Goal: Information Seeking & Learning: Check status

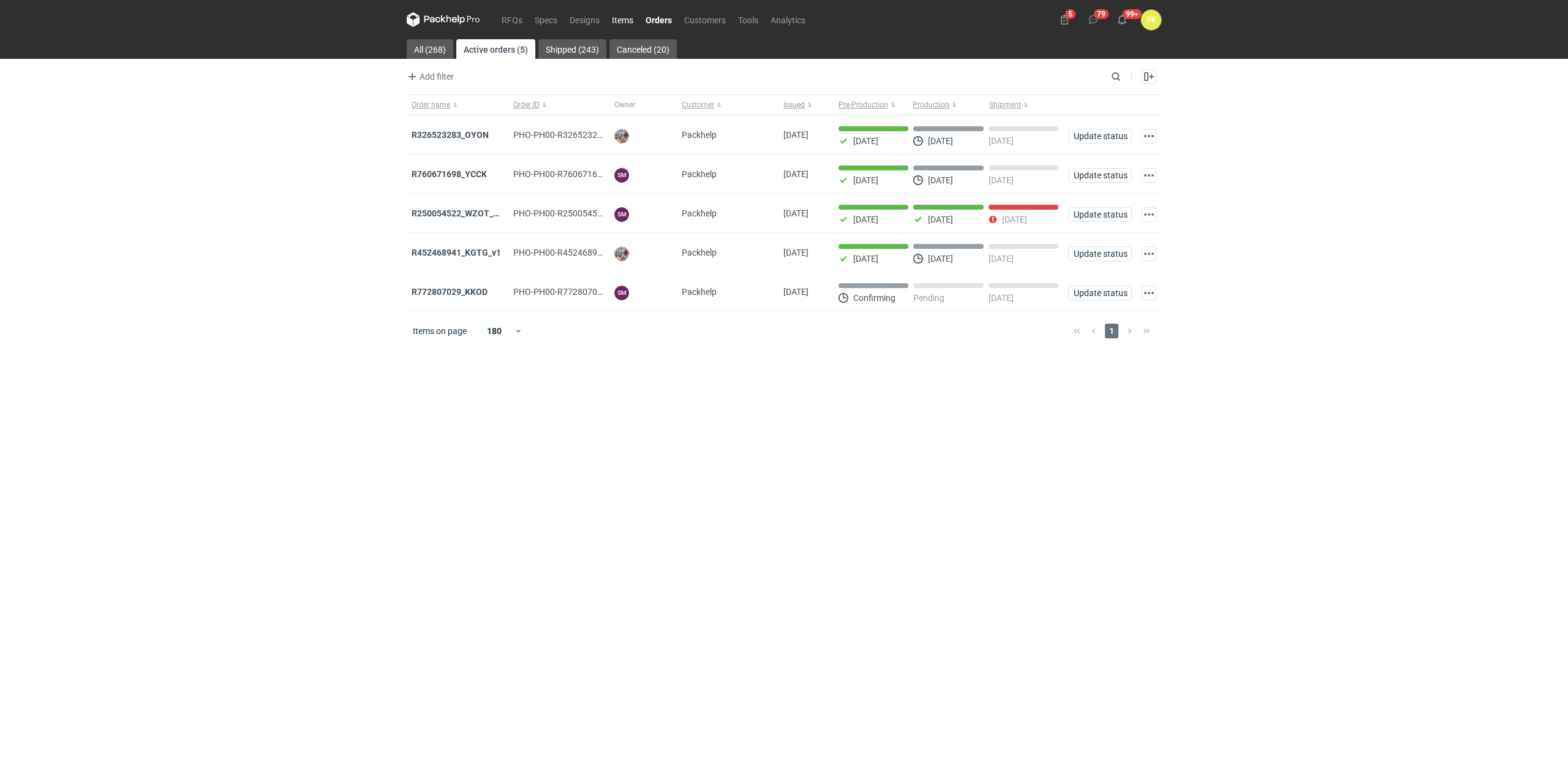
click at [617, 19] on link "Items" at bounding box center [622, 20] width 34 height 15
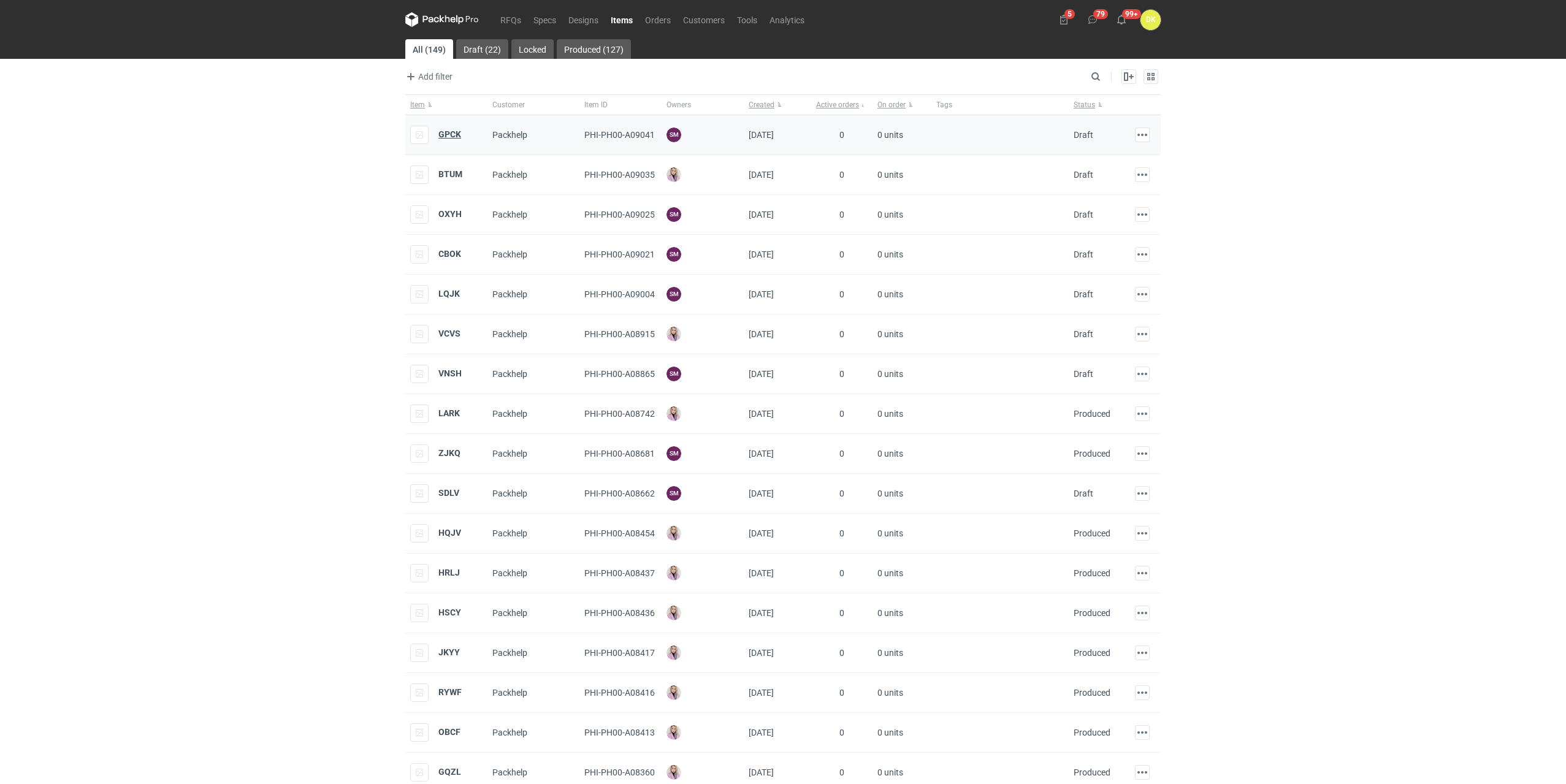
click at [452, 131] on strong "GPCK" at bounding box center [449, 134] width 23 height 9
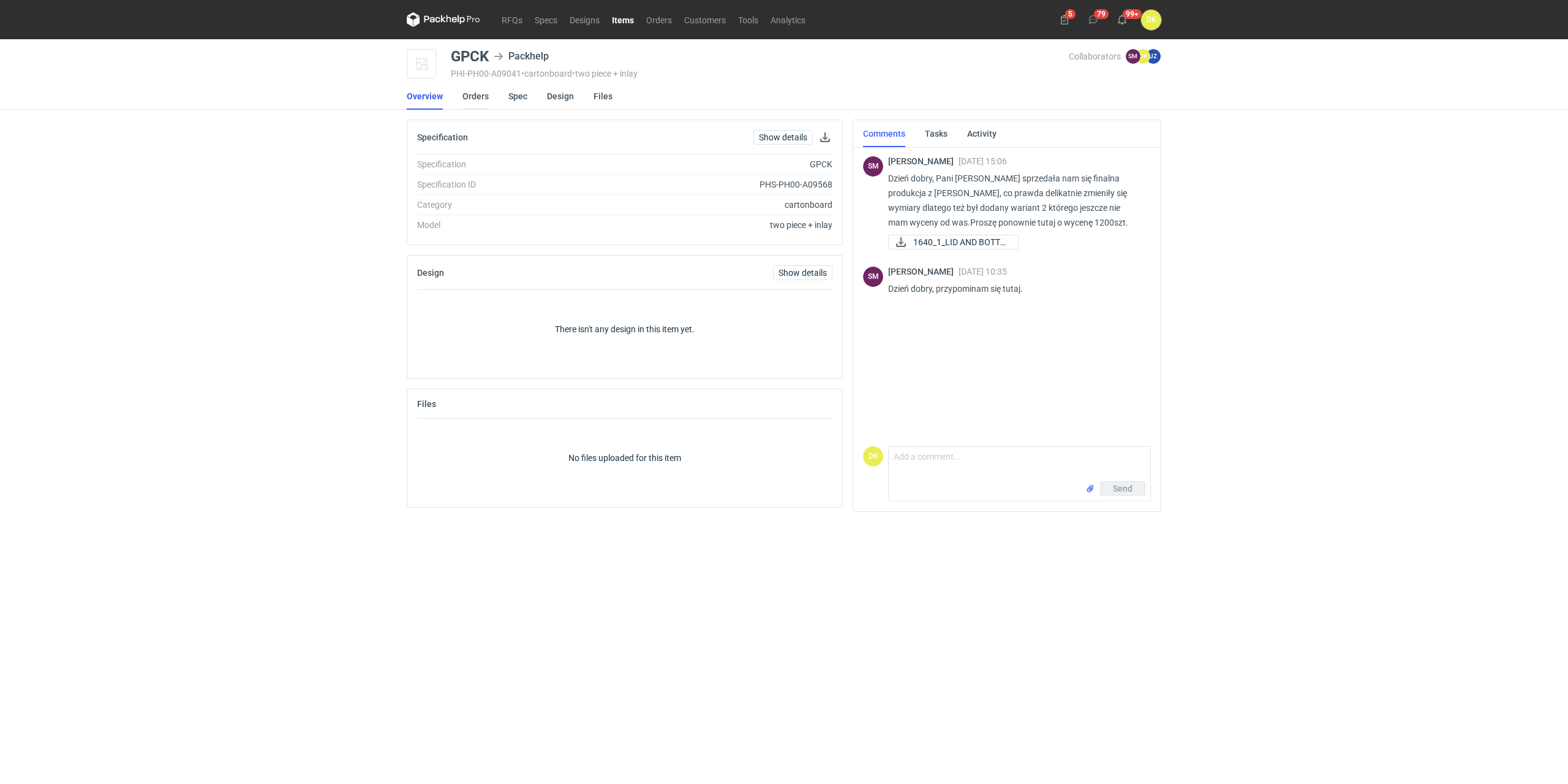
click at [477, 99] on link "Orders" at bounding box center [476, 96] width 27 height 27
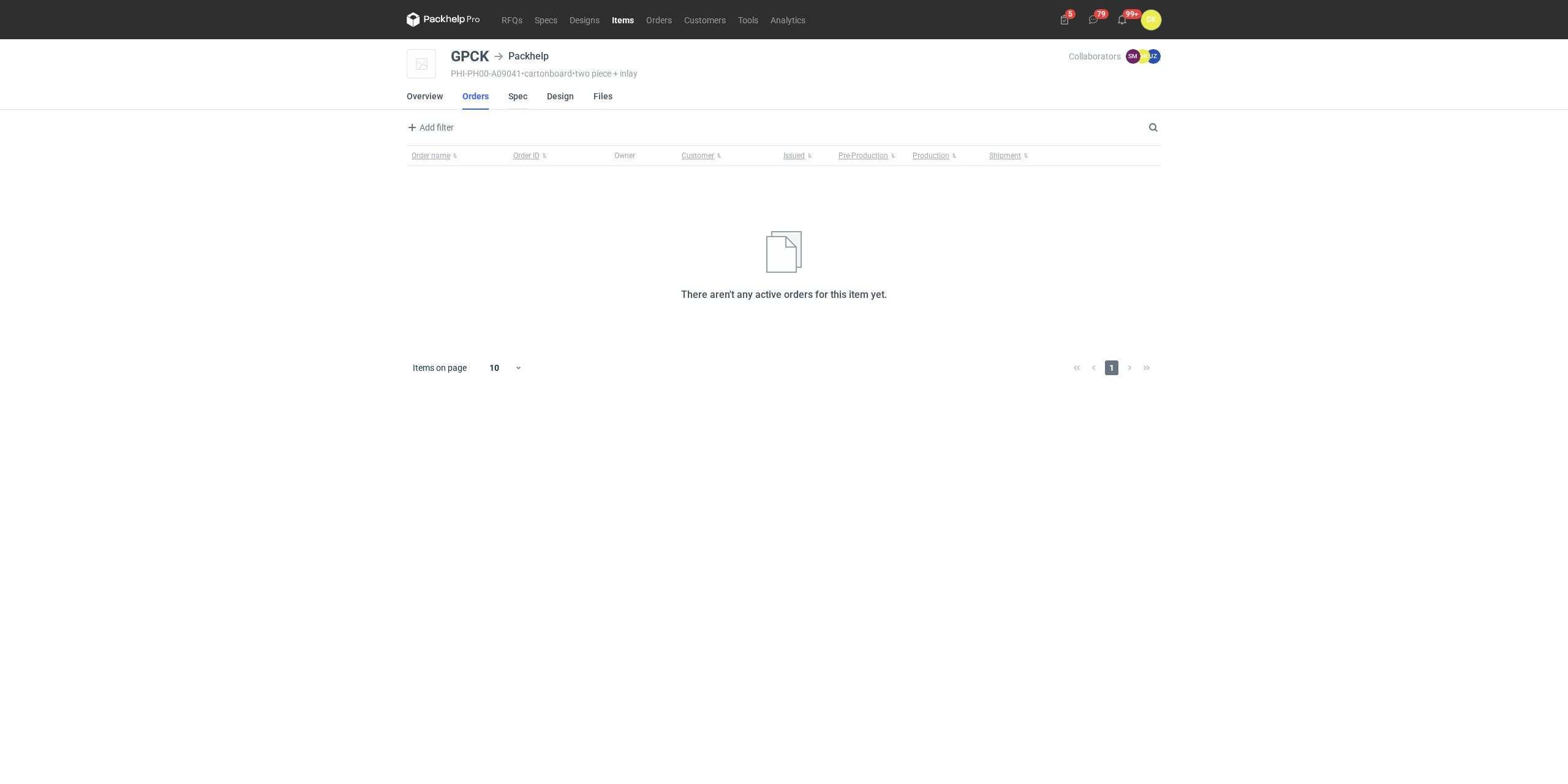
click at [522, 97] on link "Spec" at bounding box center [518, 96] width 19 height 27
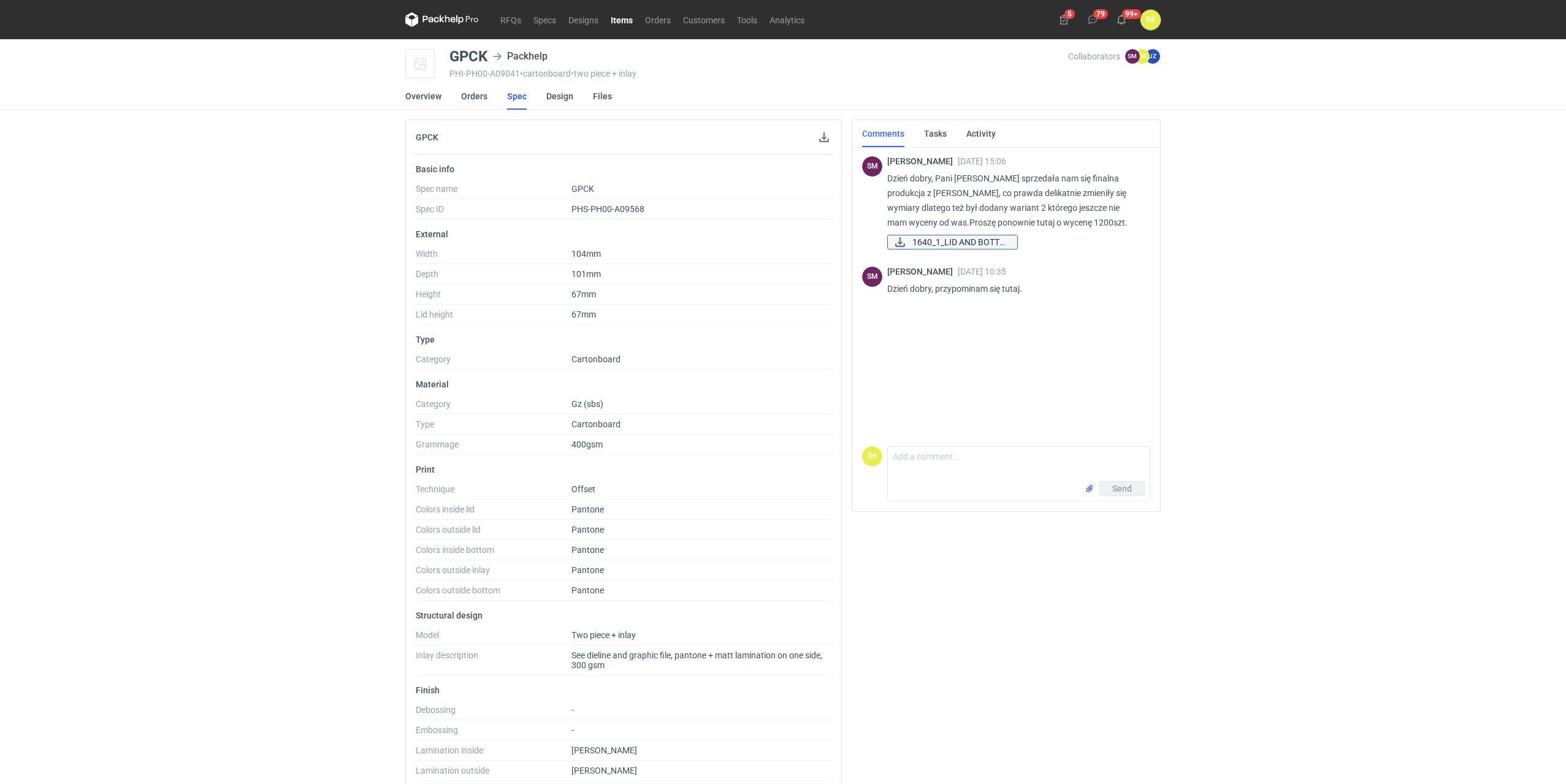
click at [962, 245] on span "1640_1_LID AND BOTTO..." at bounding box center [959, 242] width 95 height 13
click at [624, 22] on link "Items" at bounding box center [622, 20] width 35 height 15
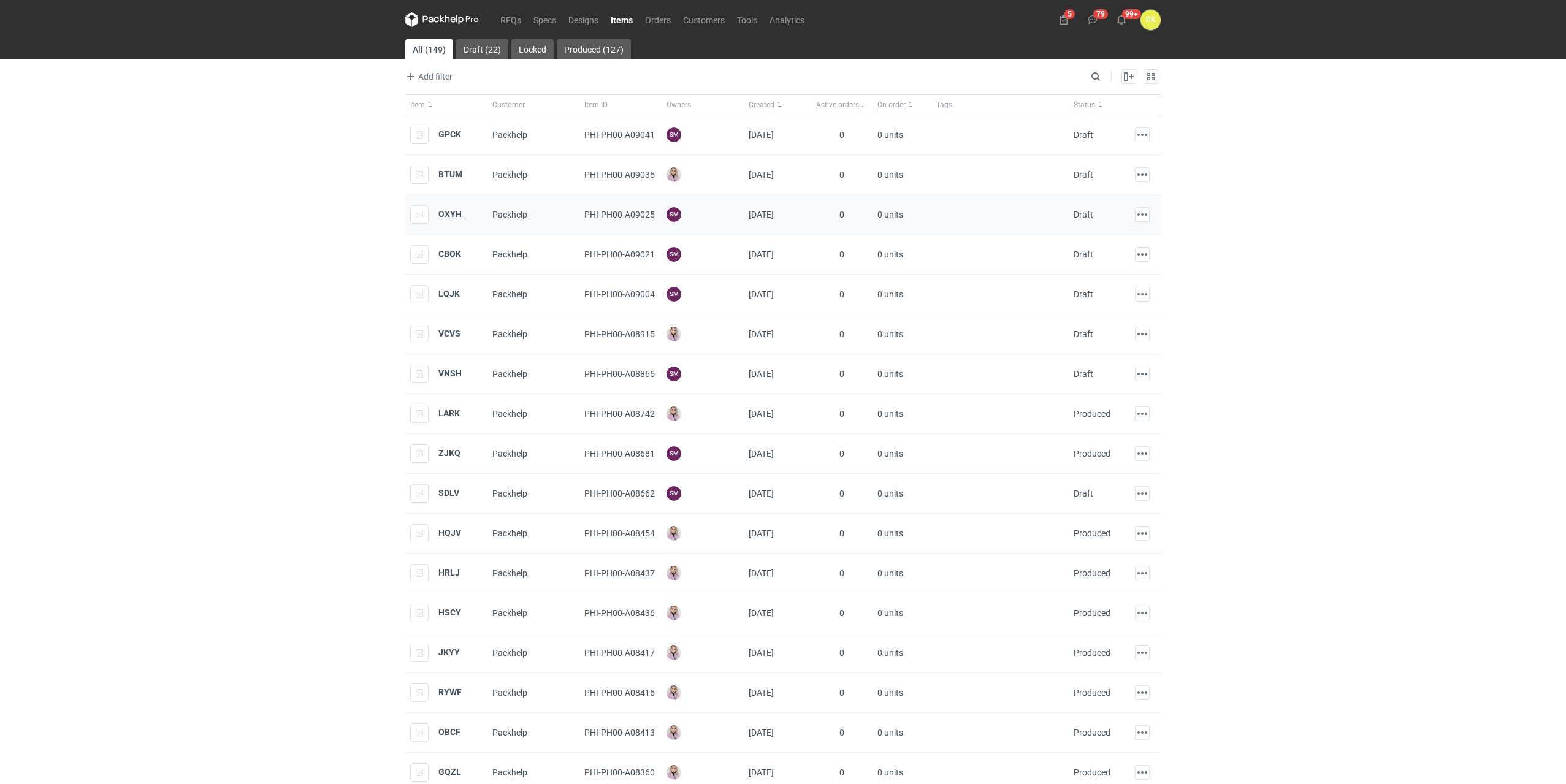
click at [445, 213] on strong "OXYH" at bounding box center [450, 213] width 24 height 9
click at [446, 253] on strong "CBOK" at bounding box center [449, 253] width 23 height 9
click at [444, 295] on strong "LQJK" at bounding box center [448, 294] width 21 height 9
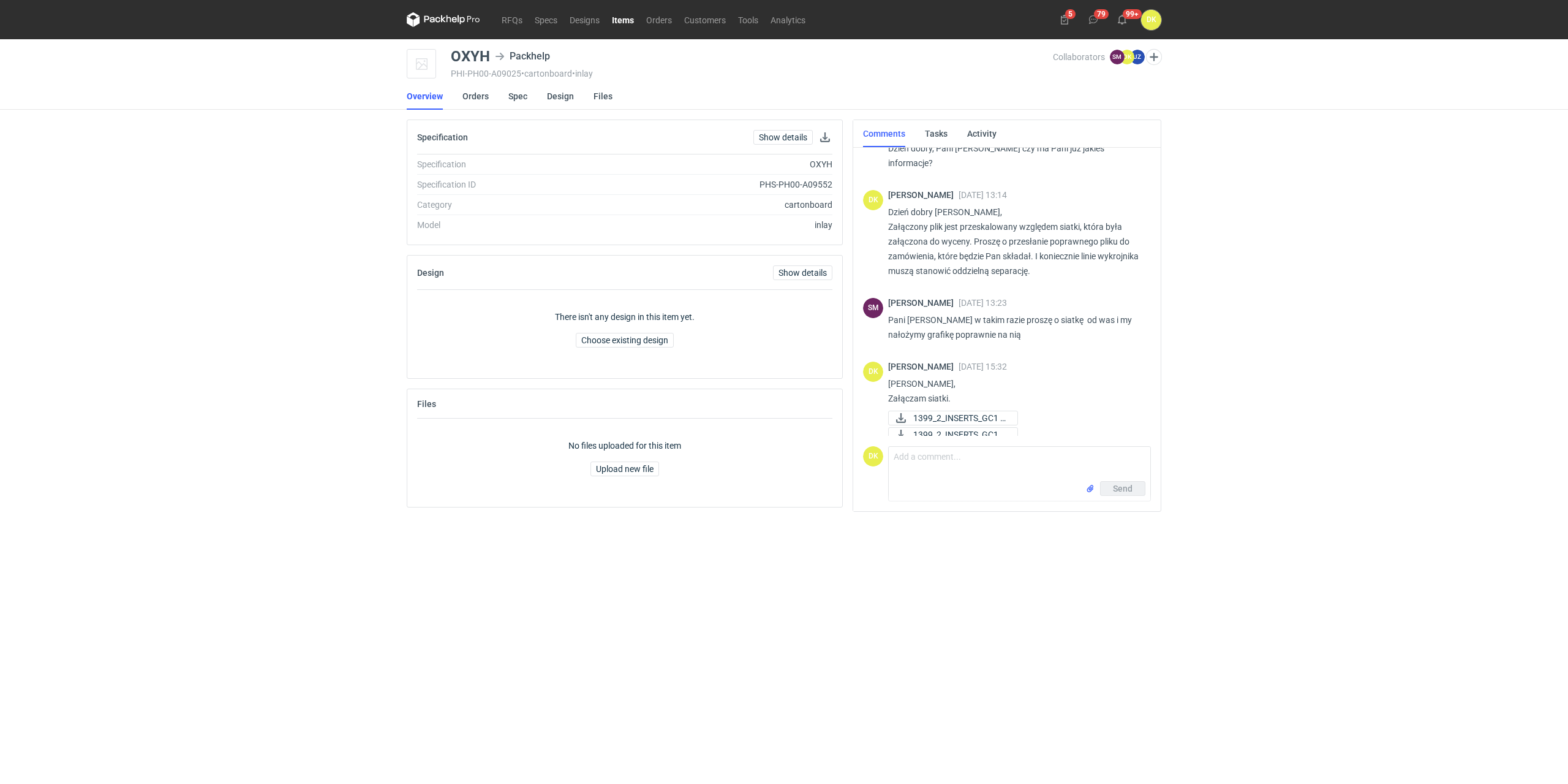
scroll to position [127, 0]
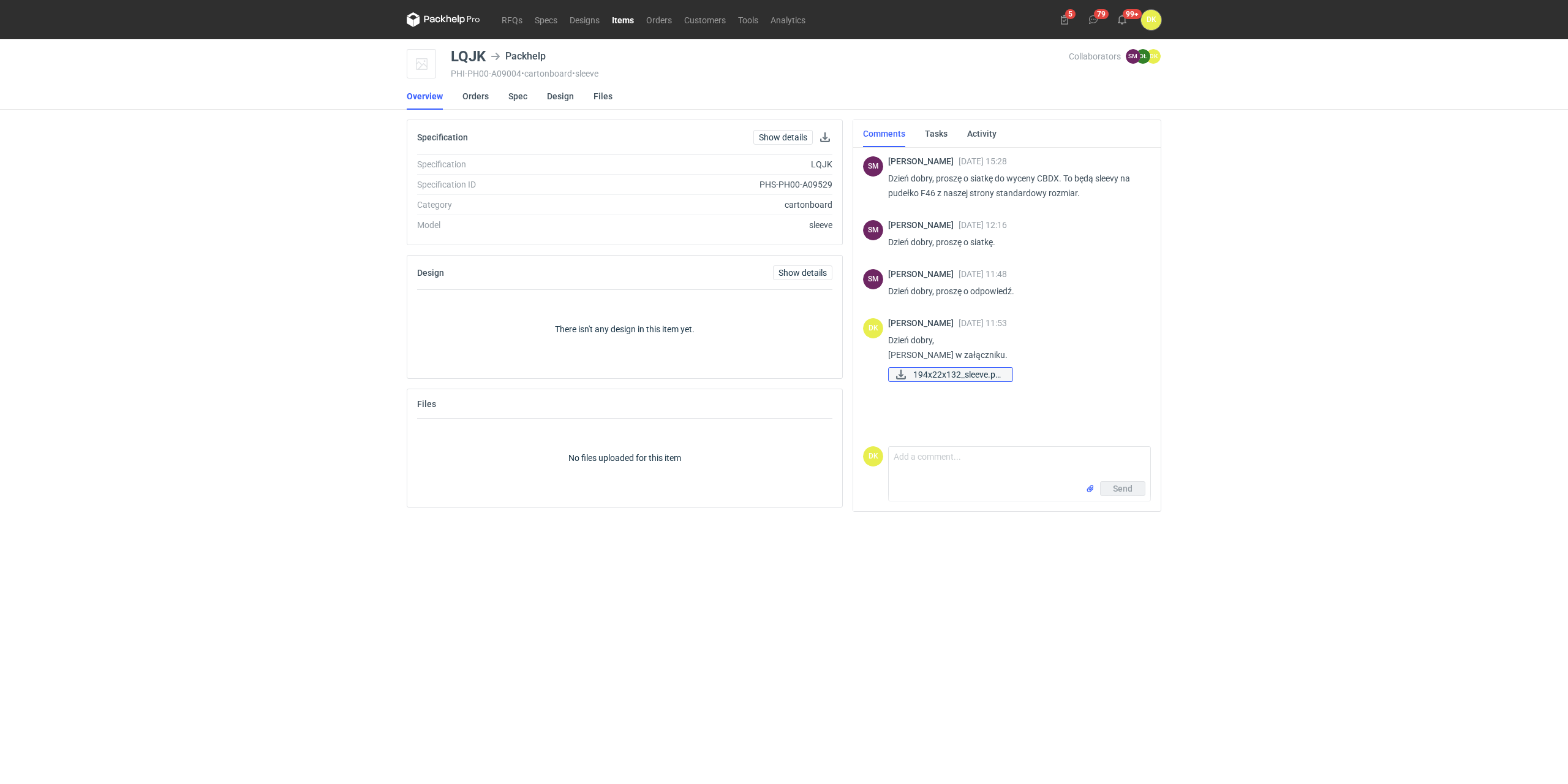
click at [949, 377] on span "194x22x132_sleeve.pd..." at bounding box center [958, 374] width 89 height 13
